Goal: Book appointment/travel/reservation

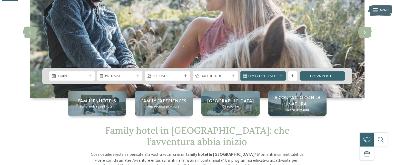
scroll to position [57, 0]
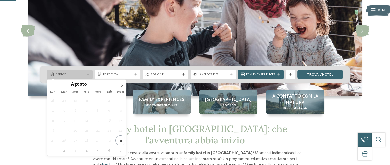
click at [90, 78] on div "Arrivo" at bounding box center [69, 74] width 45 height 9
click at [121, 84] on icon at bounding box center [122, 86] width 4 height 4
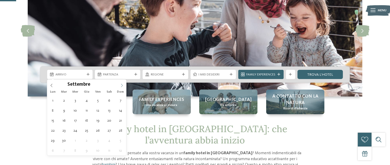
click at [121, 84] on icon at bounding box center [122, 86] width 4 height 4
type div "[DATE]"
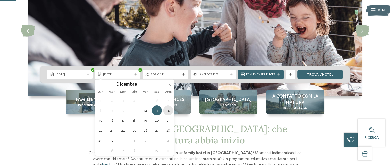
type div "[DATE]"
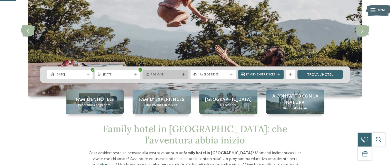
click at [178, 71] on div "Regione" at bounding box center [165, 74] width 45 height 9
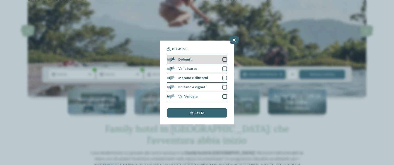
click at [225, 60] on div at bounding box center [224, 59] width 5 height 5
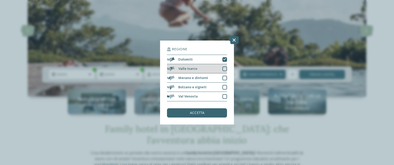
click at [222, 66] on div at bounding box center [224, 68] width 5 height 5
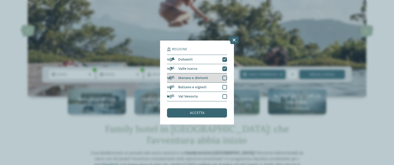
click at [224, 77] on div at bounding box center [224, 78] width 5 height 5
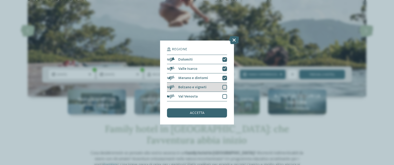
click at [224, 87] on div at bounding box center [224, 87] width 5 height 5
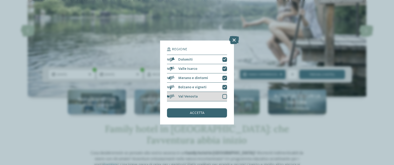
click at [223, 92] on div "Val Venosta" at bounding box center [197, 96] width 60 height 9
click at [214, 113] on div "accetta" at bounding box center [197, 112] width 60 height 9
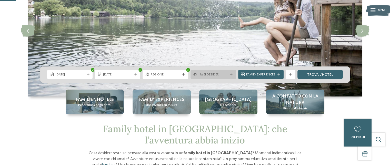
click at [224, 75] on span "I miei desideri" at bounding box center [212, 74] width 29 height 5
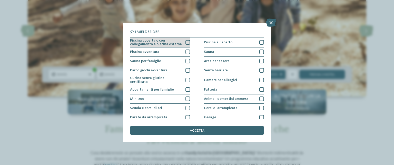
click at [185, 44] on div at bounding box center [187, 42] width 5 height 5
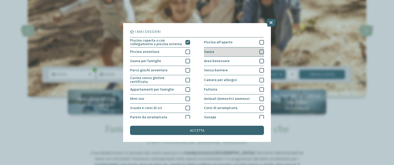
click at [259, 51] on div at bounding box center [261, 51] width 5 height 5
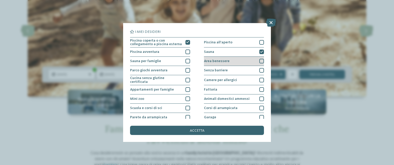
click at [260, 61] on div at bounding box center [261, 61] width 5 height 5
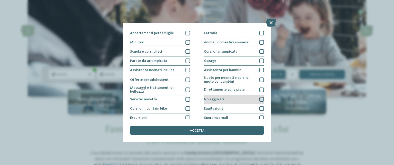
scroll to position [78, 0]
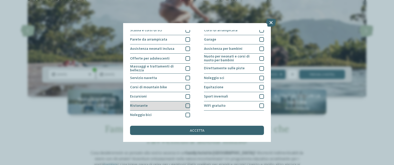
click at [186, 103] on div at bounding box center [187, 105] width 5 height 5
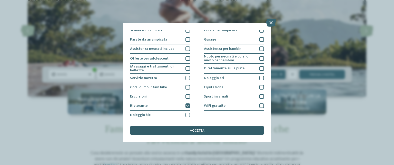
click at [195, 130] on span "accetta" at bounding box center [197, 131] width 15 height 4
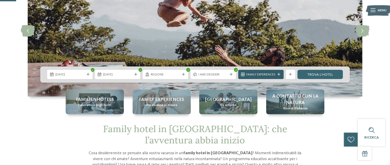
click at [257, 74] on span "Family Experiences" at bounding box center [260, 74] width 29 height 5
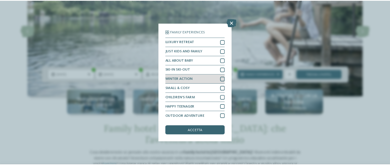
scroll to position [11, 0]
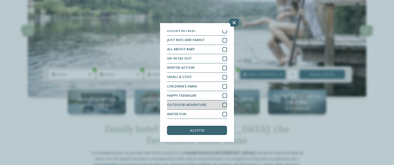
click at [222, 106] on div at bounding box center [224, 105] width 5 height 5
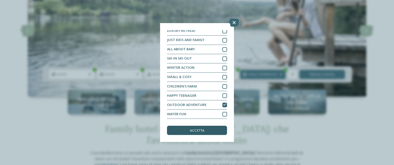
click at [209, 131] on div "accetta" at bounding box center [197, 130] width 60 height 9
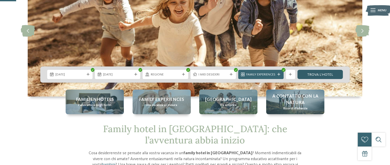
click at [322, 75] on link "trova l’hotel" at bounding box center [319, 74] width 45 height 9
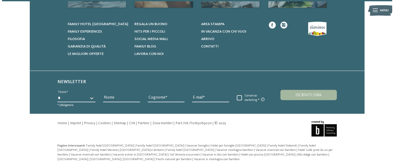
scroll to position [596, 0]
